Goal: Download file/media

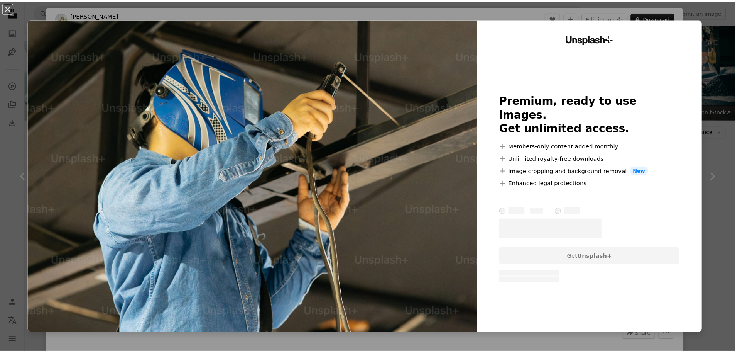
scroll to position [461, 0]
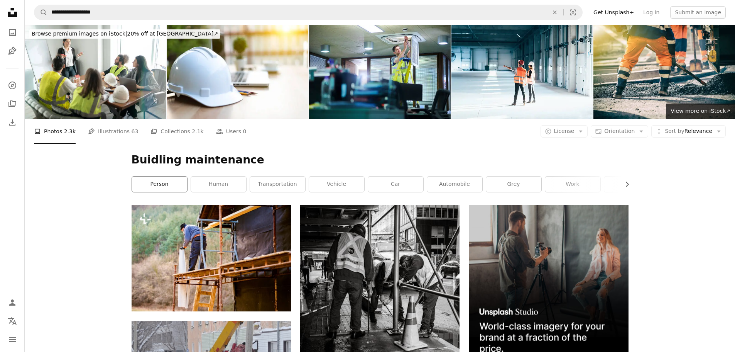
click at [141, 178] on link "person" at bounding box center [159, 183] width 55 height 15
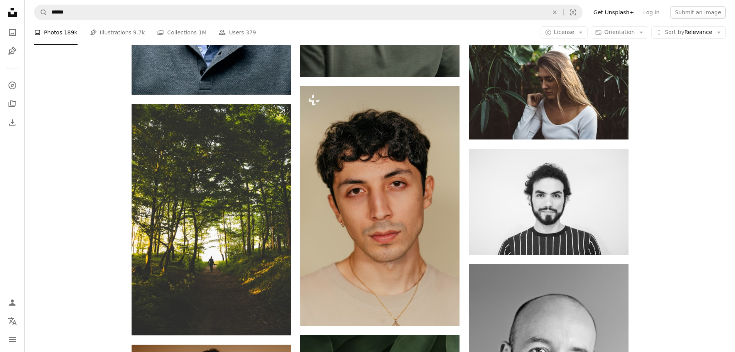
scroll to position [849, 0]
